Goal: Transaction & Acquisition: Purchase product/service

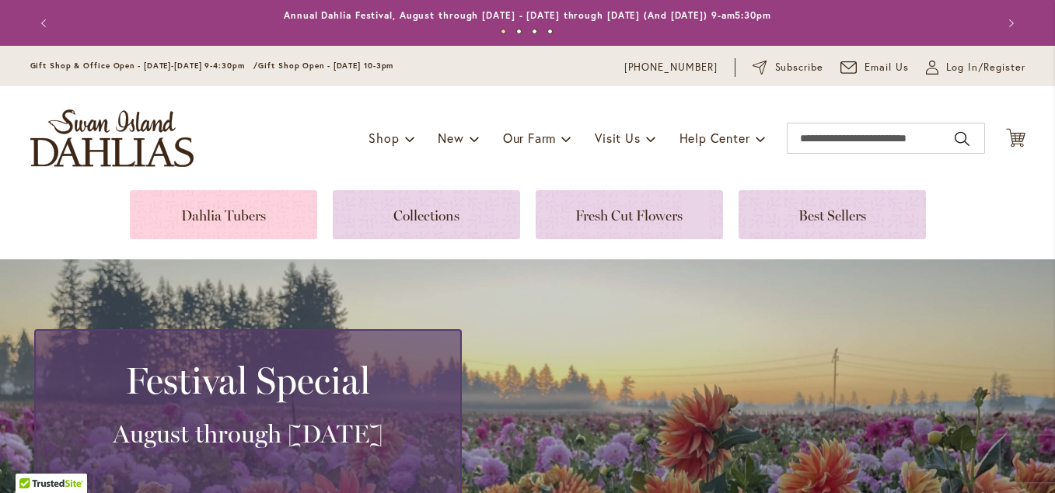
click at [252, 214] on link at bounding box center [223, 214] width 187 height 49
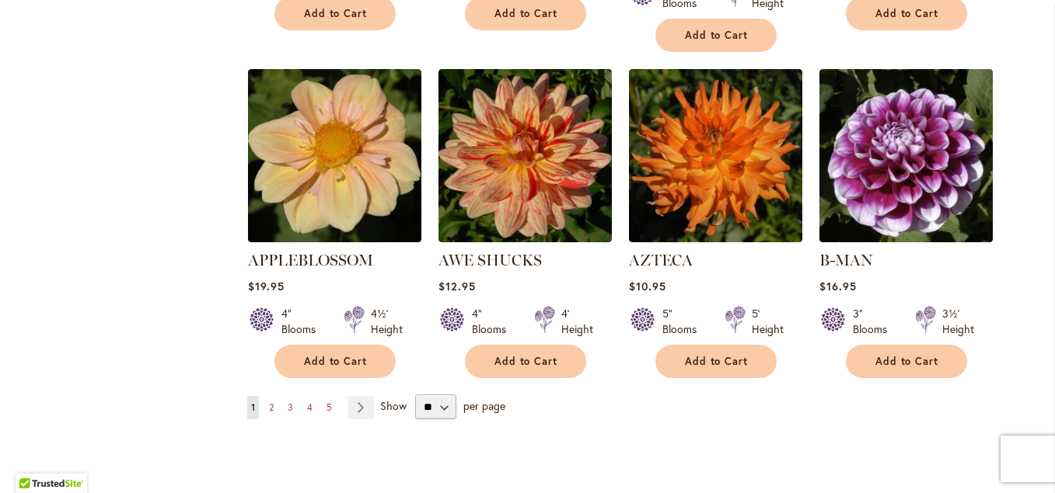
scroll to position [1351, 0]
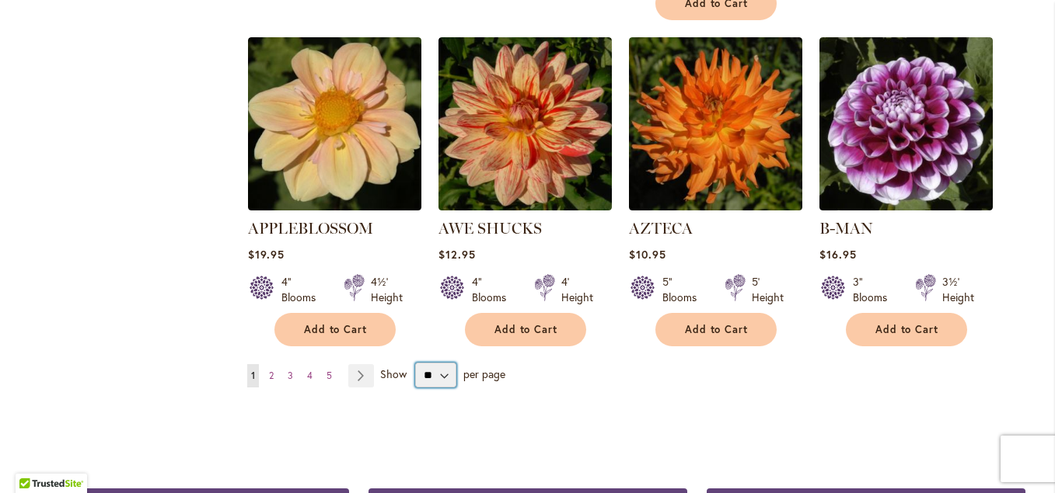
click at [434, 363] on select "** ** ** **" at bounding box center [435, 375] width 41 height 25
select select "**"
click at [415, 363] on select "** ** ** **" at bounding box center [435, 375] width 41 height 25
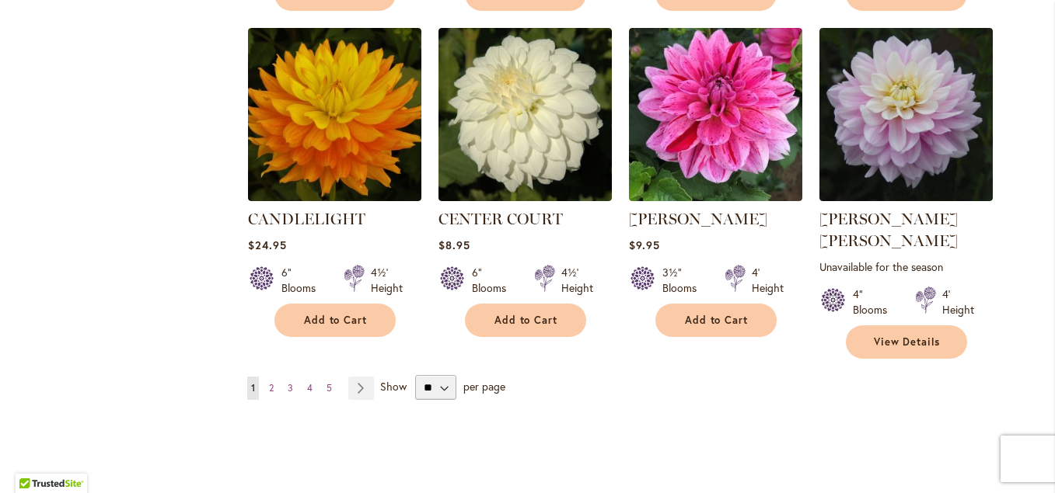
scroll to position [5380, 0]
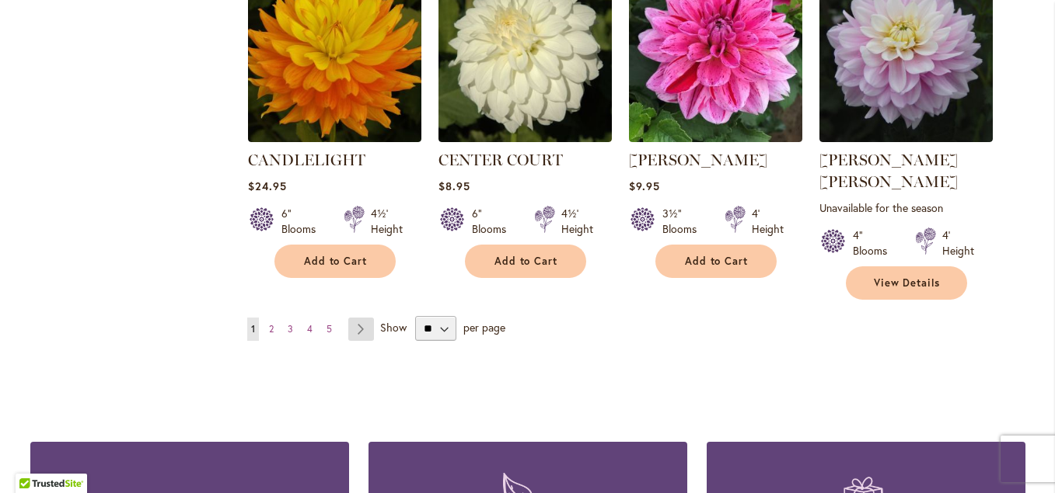
click at [353, 318] on link "Page Next" at bounding box center [361, 329] width 26 height 23
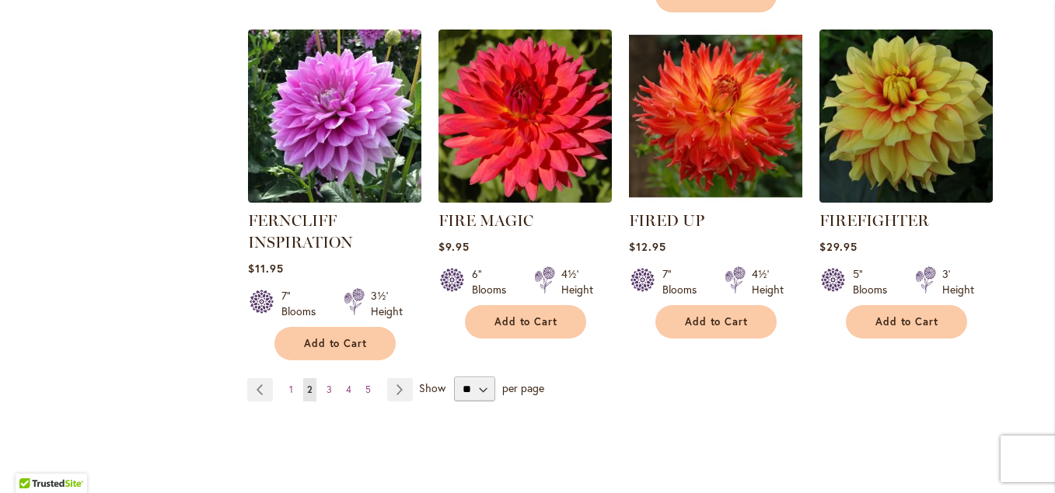
scroll to position [5440, 0]
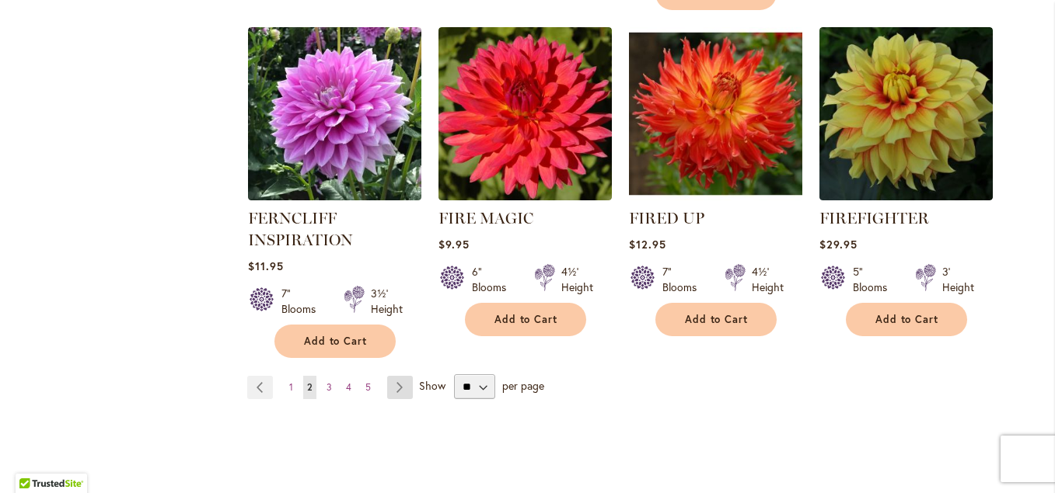
click at [393, 376] on link "Page Next" at bounding box center [400, 387] width 26 height 23
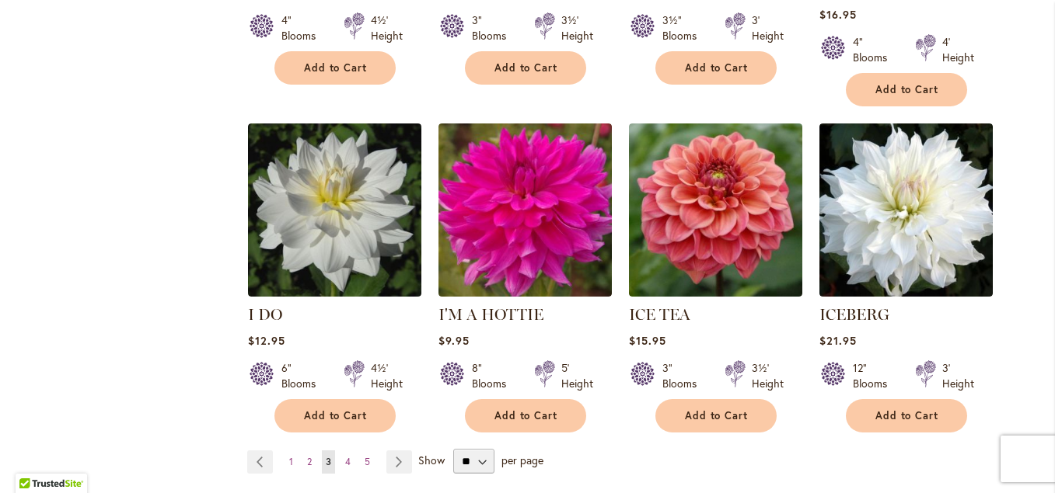
scroll to position [5384, 0]
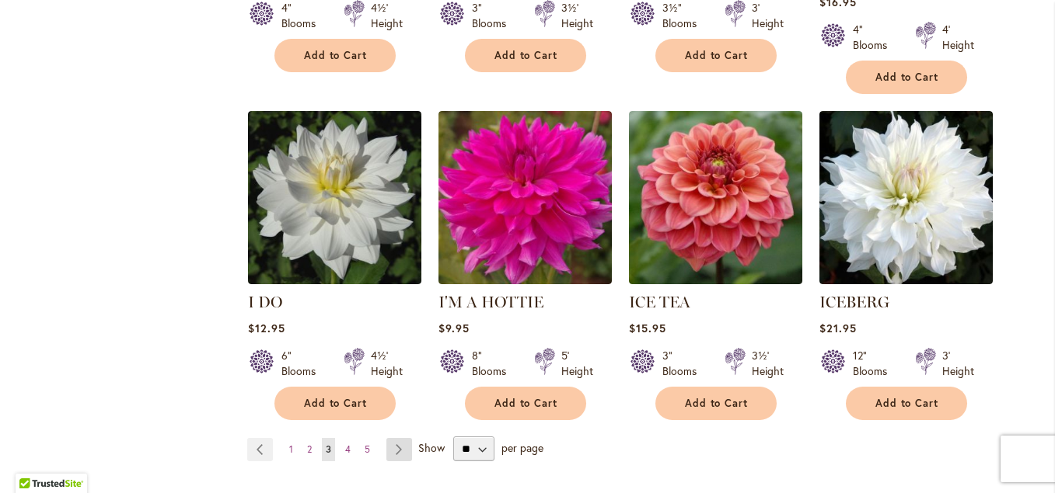
click at [392, 438] on link "Page Next" at bounding box center [399, 449] width 26 height 23
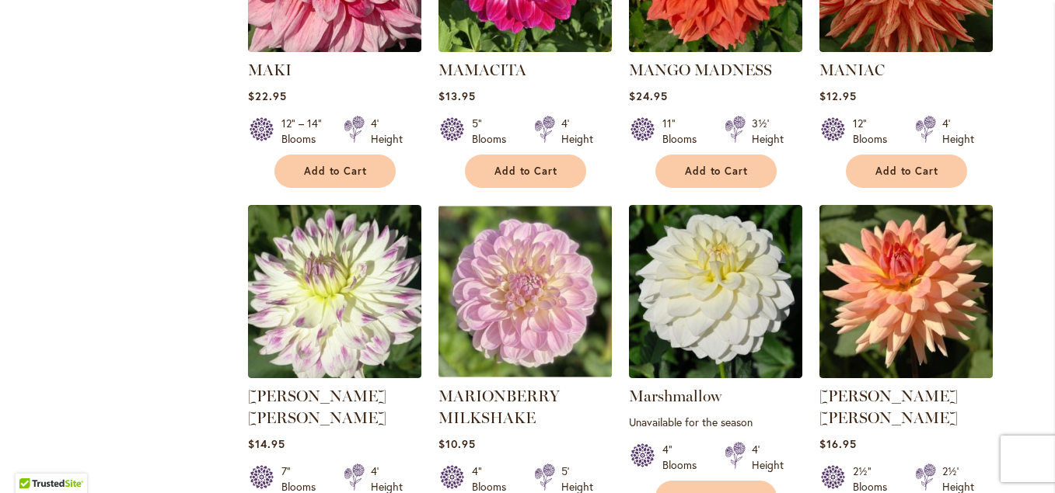
scroll to position [5302, 0]
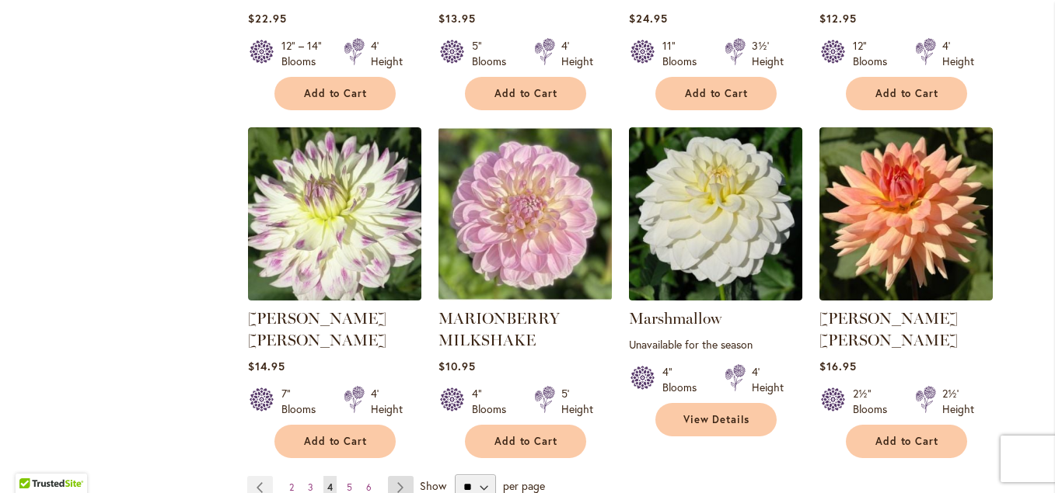
click at [389, 476] on link "Page Next" at bounding box center [401, 487] width 26 height 23
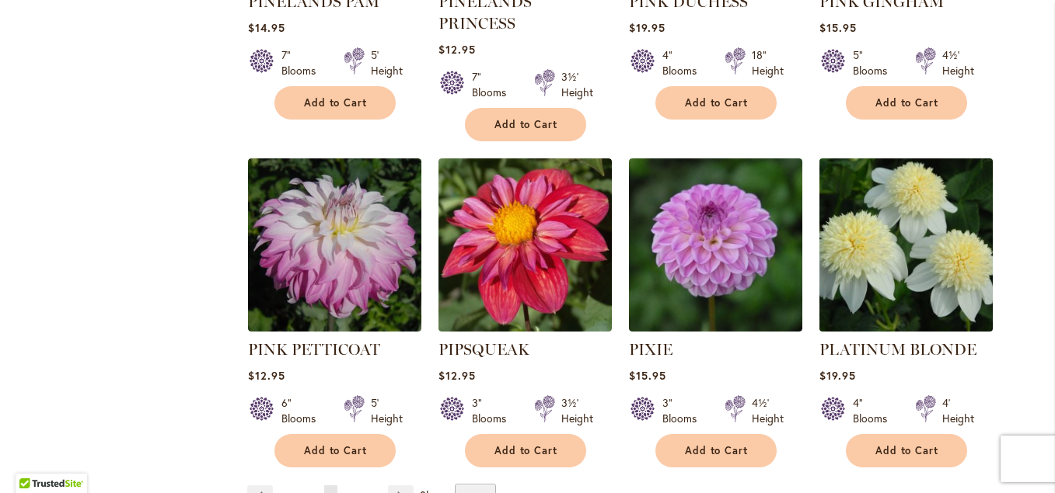
scroll to position [5302, 0]
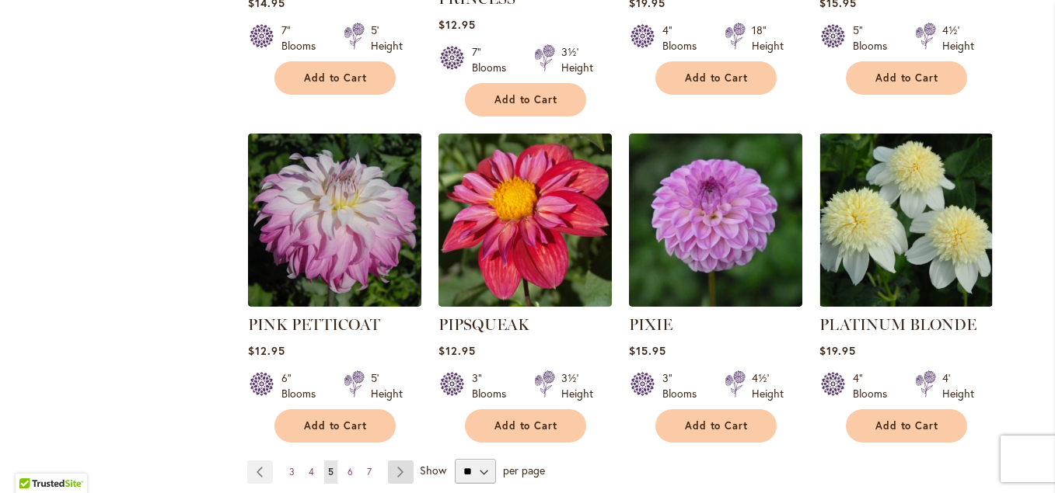
click at [395, 461] on link "Page Next" at bounding box center [401, 472] width 26 height 23
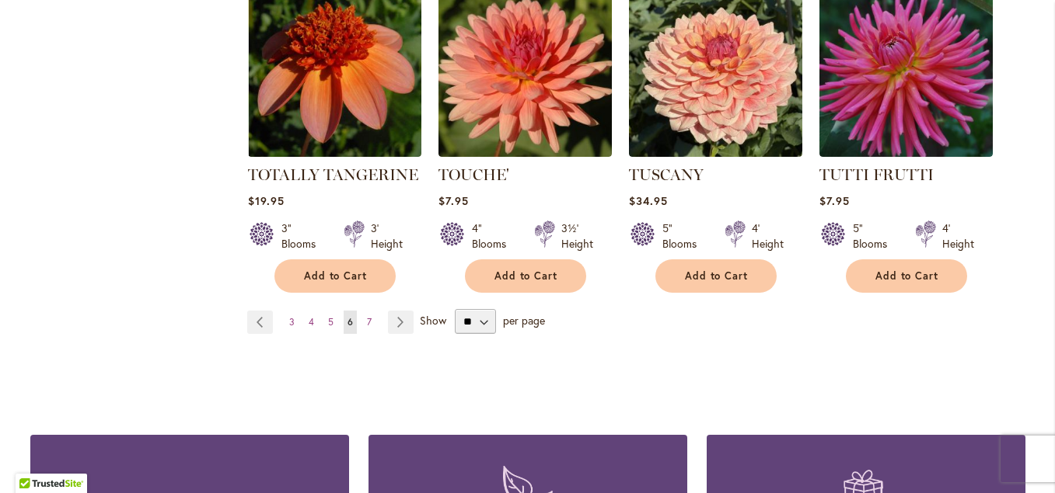
scroll to position [5458, 0]
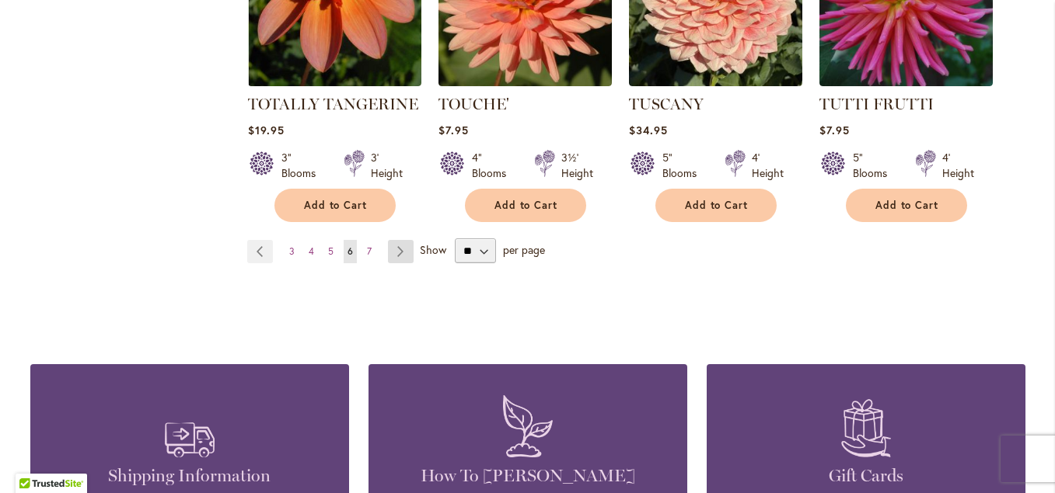
click at [393, 240] on link "Page Next" at bounding box center [401, 251] width 26 height 23
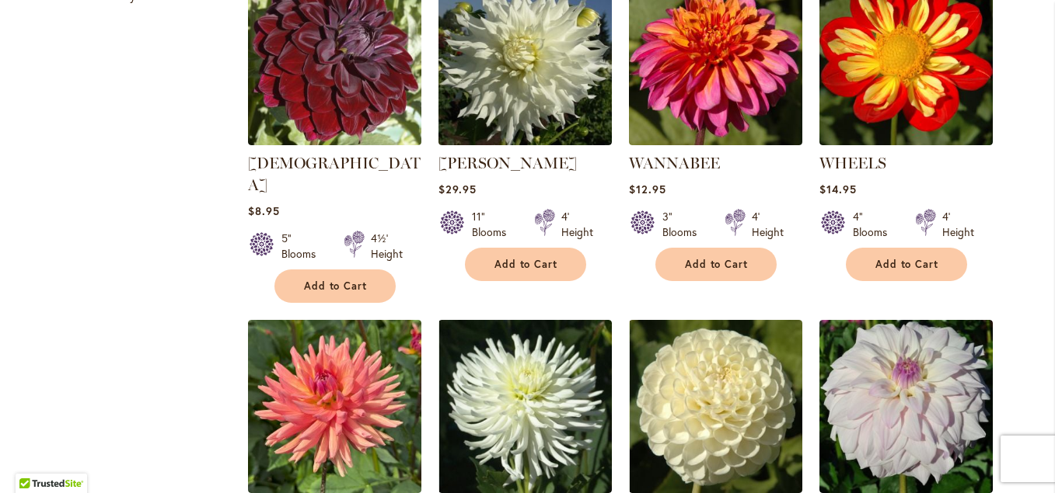
scroll to position [873, 0]
